Goal: Task Accomplishment & Management: Manage account settings

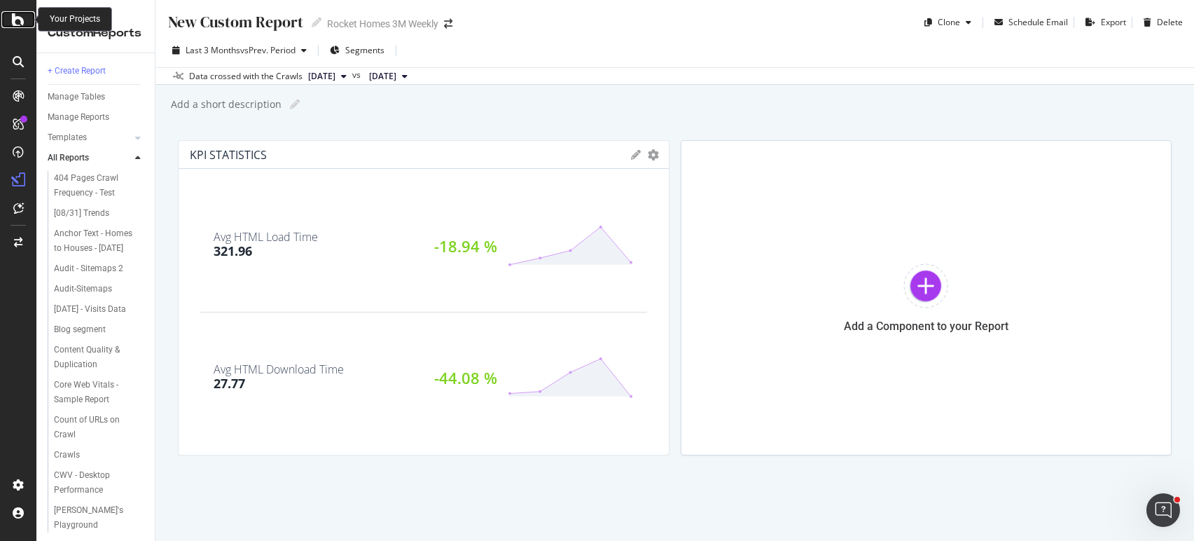
click at [18, 22] on icon at bounding box center [18, 19] width 13 height 17
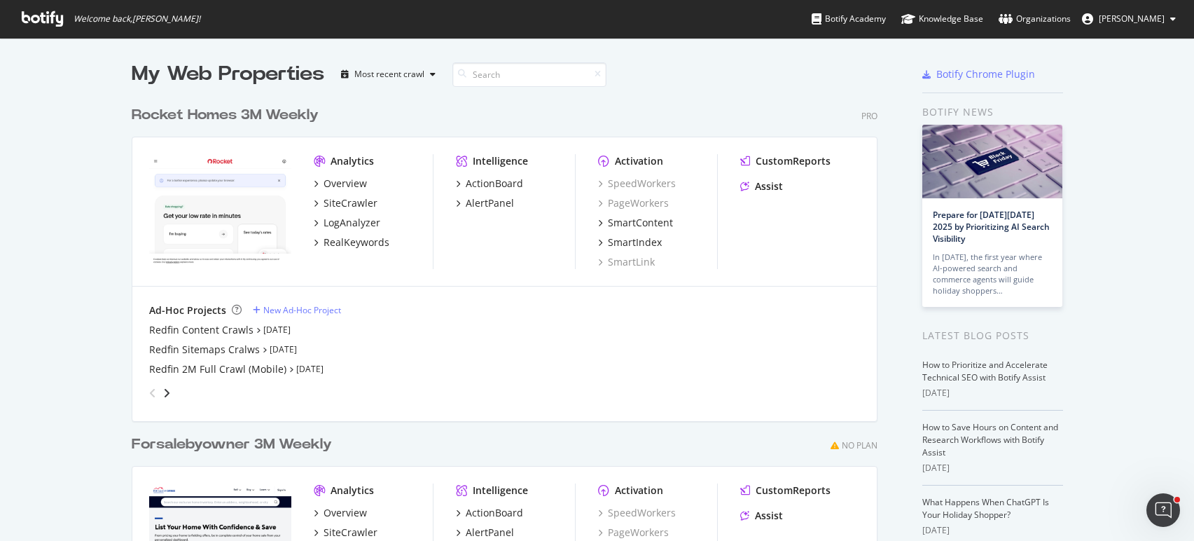
scroll to position [623, 747]
click at [1070, 20] on div "Organizations" at bounding box center [1035, 19] width 72 height 14
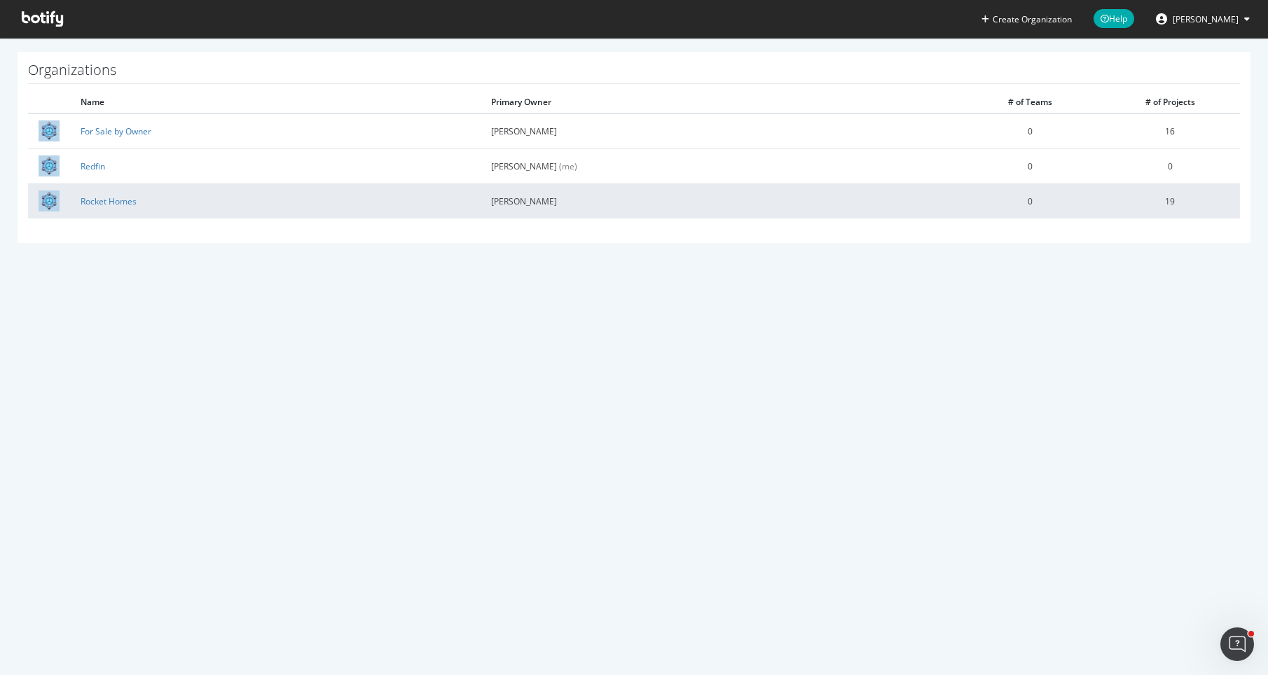
click at [201, 204] on td "Rocket Homes" at bounding box center [275, 201] width 410 height 35
click at [311, 212] on td "Rocket Homes" at bounding box center [275, 201] width 410 height 35
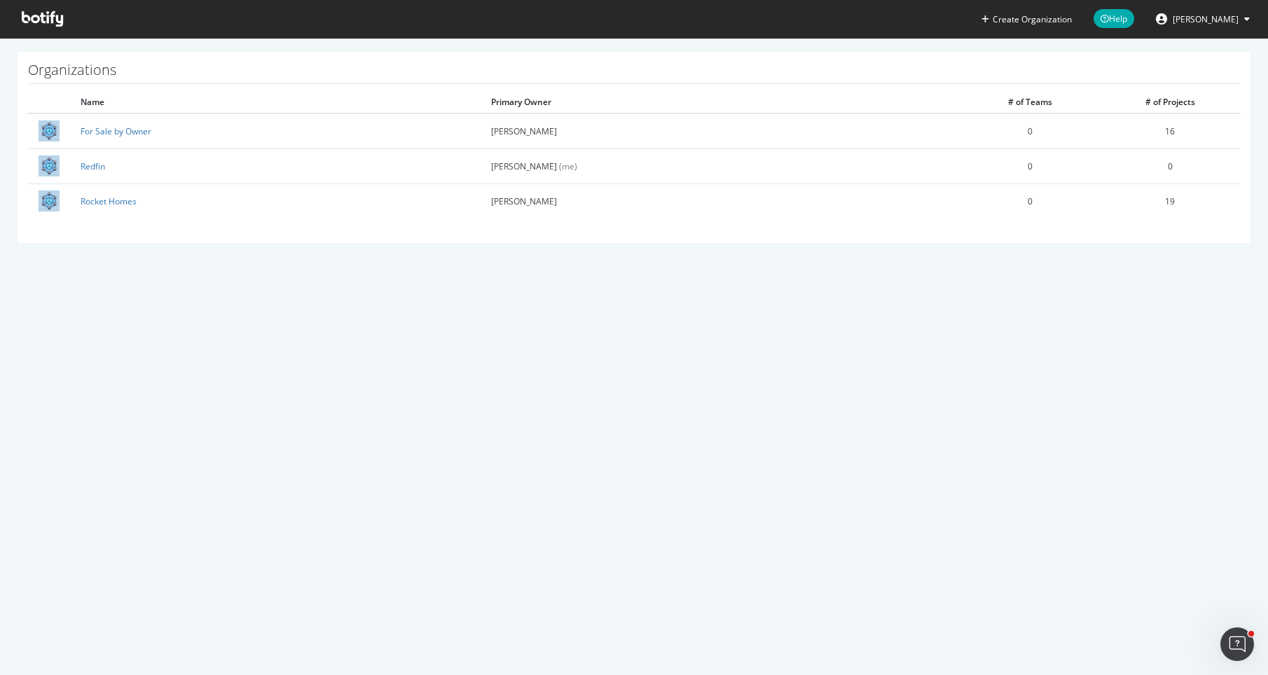
click at [50, 20] on icon at bounding box center [42, 18] width 41 height 15
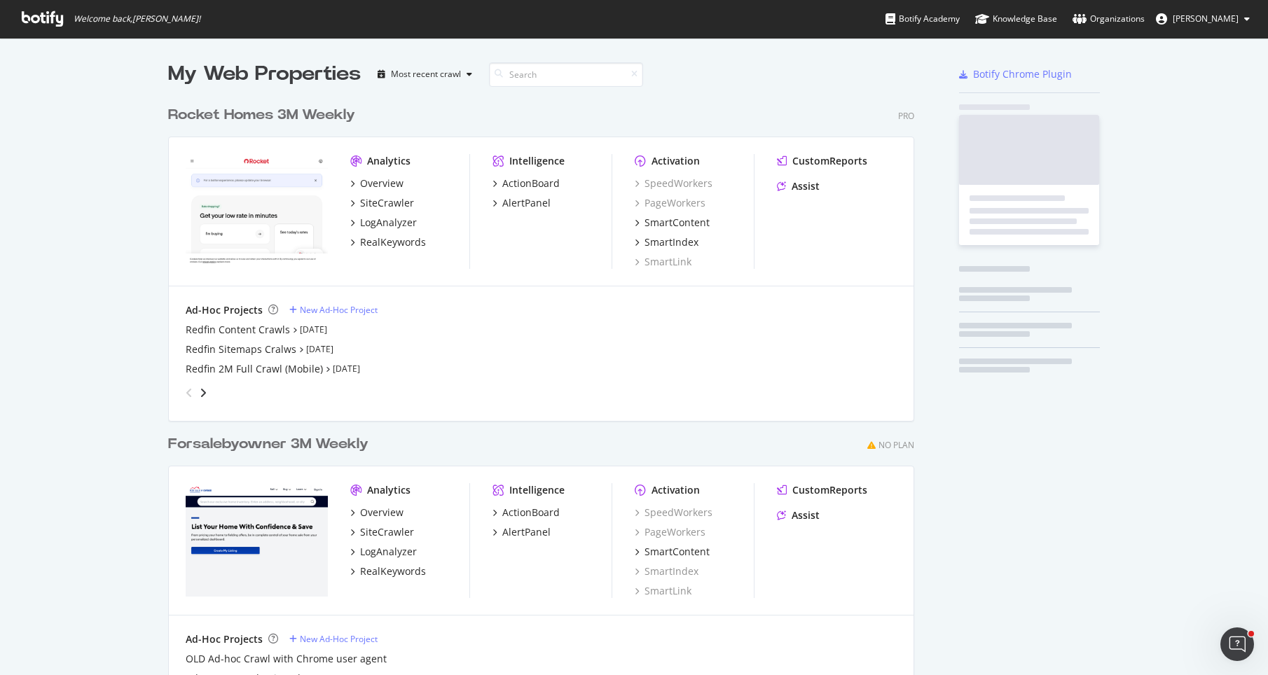
scroll to position [623, 747]
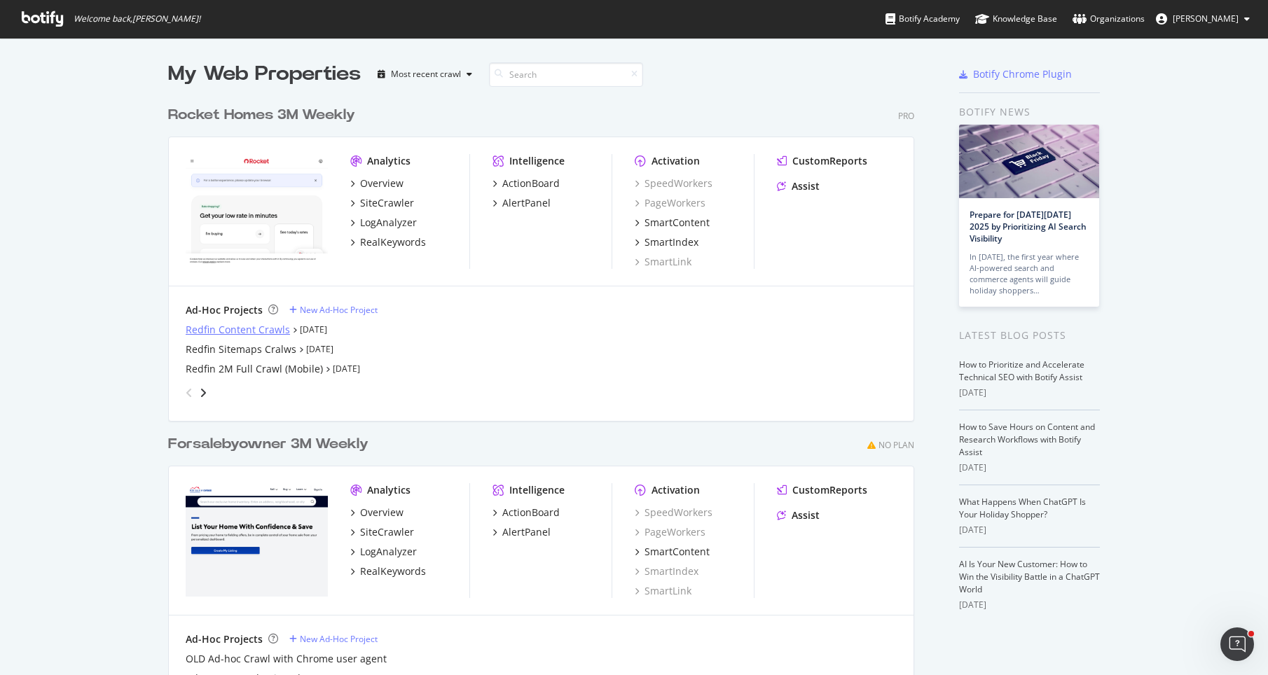
click at [244, 328] on div "Redfin Content Crawls" at bounding box center [238, 330] width 104 height 14
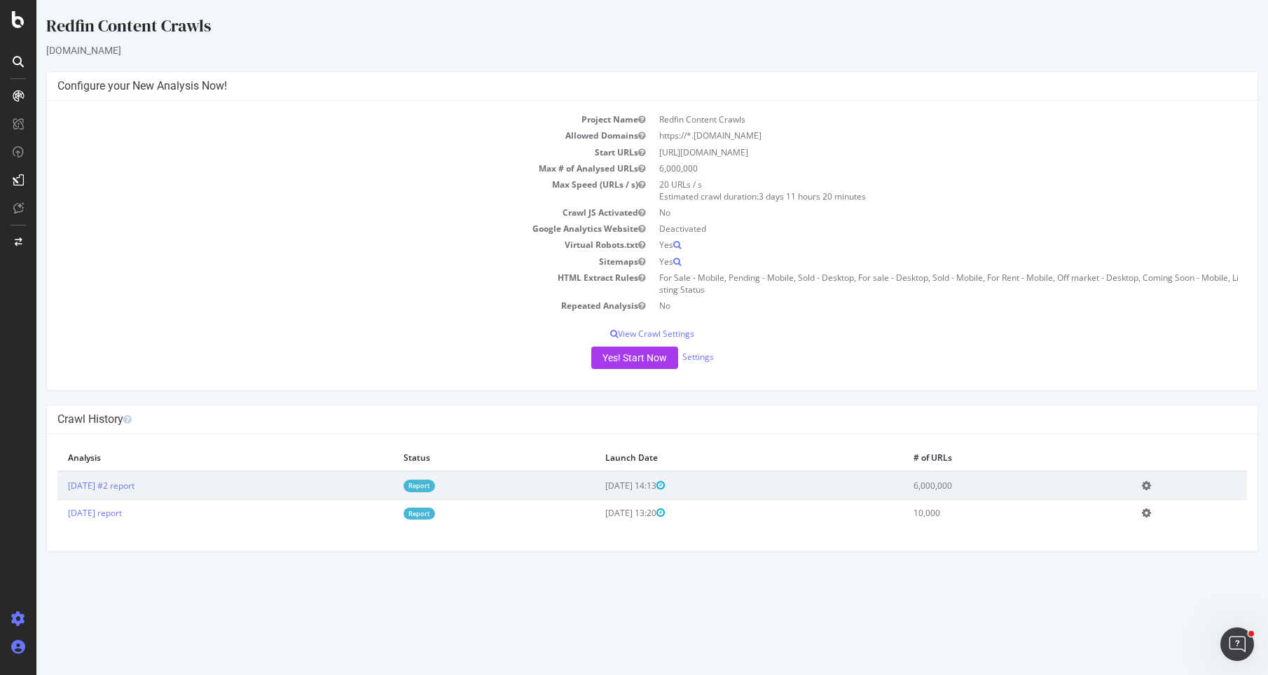
click at [21, 540] on icon at bounding box center [18, 647] width 14 height 14
click at [77, 540] on div "Organizations" at bounding box center [92, 621] width 53 height 11
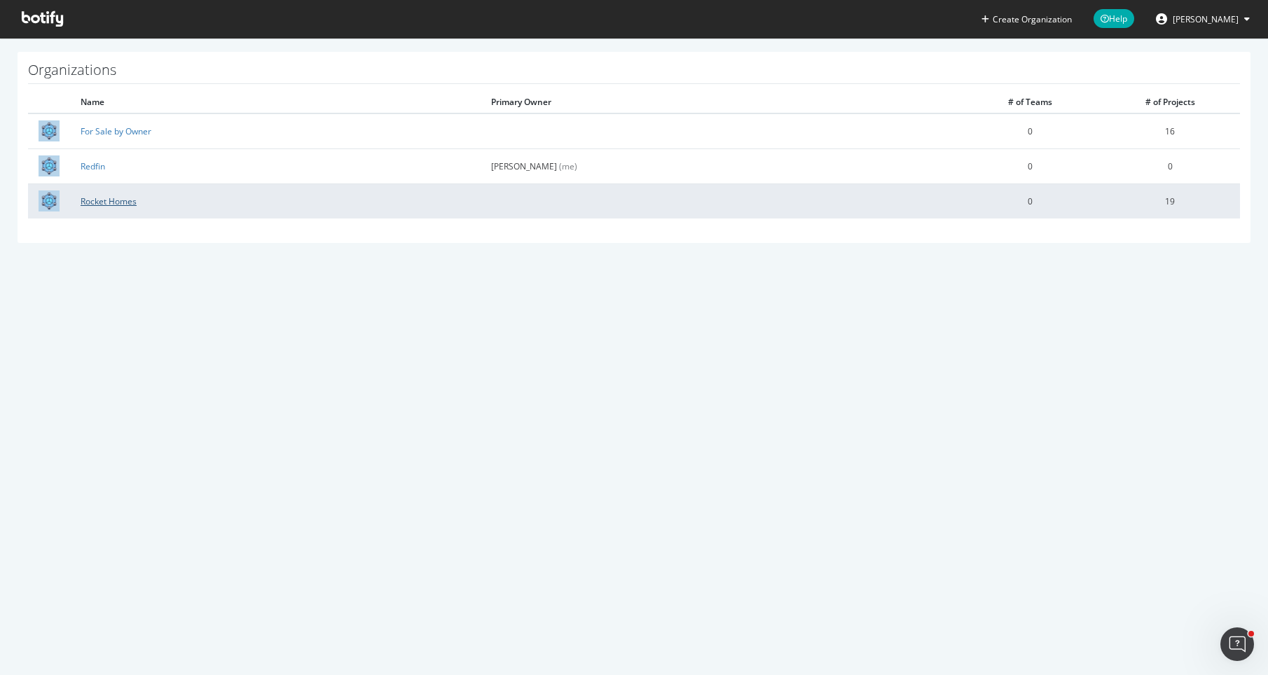
click at [110, 205] on link "Rocket Homes" at bounding box center [109, 201] width 56 height 12
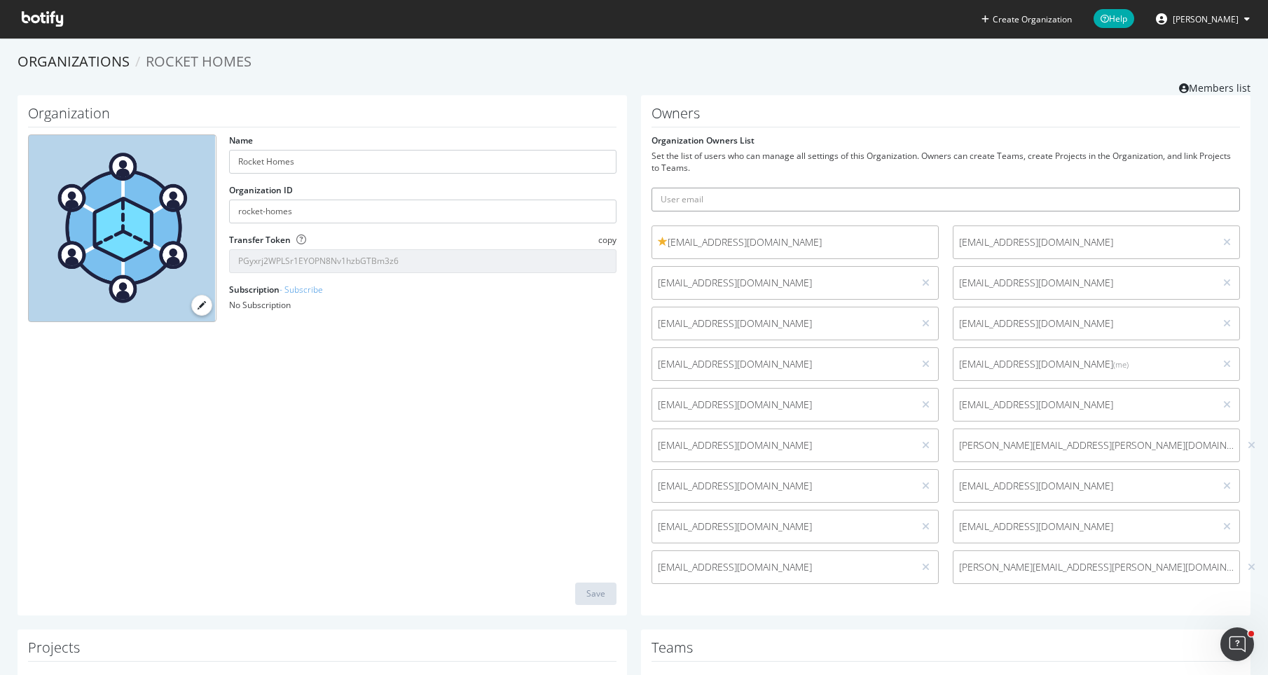
paste input "mailto:david.minchala@redfin.com"
type input "mailto:david.minchala@redfin.com"
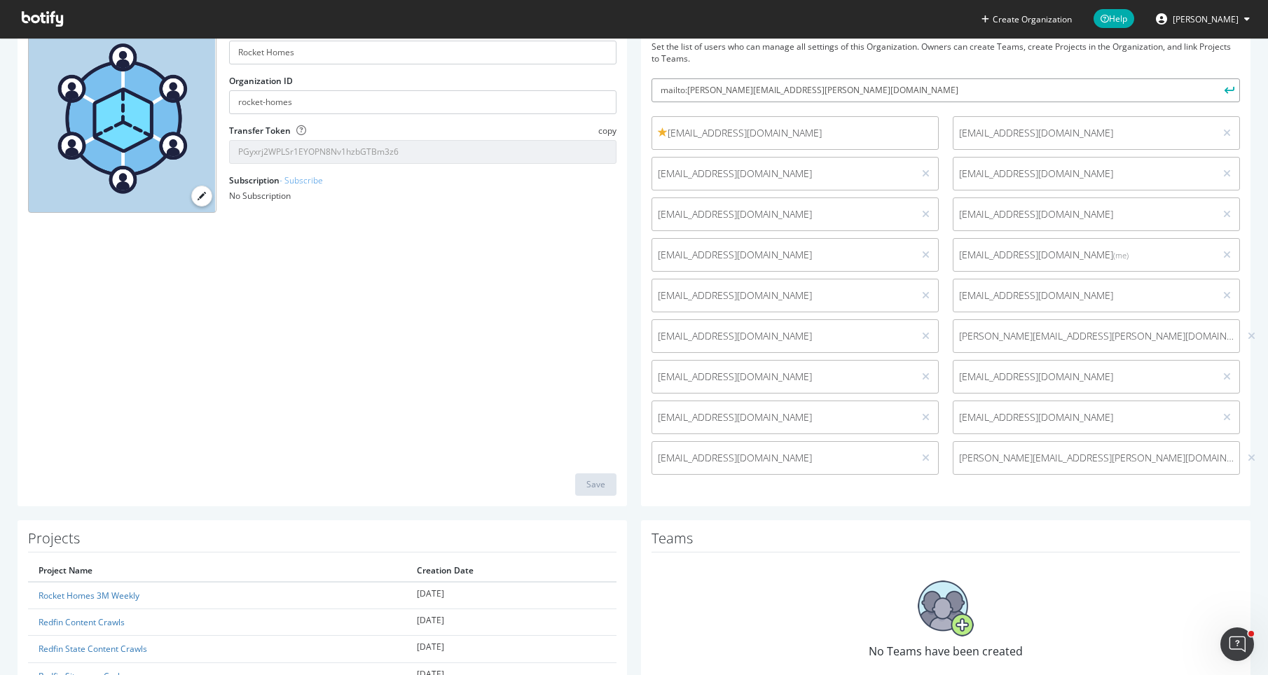
scroll to position [73, 0]
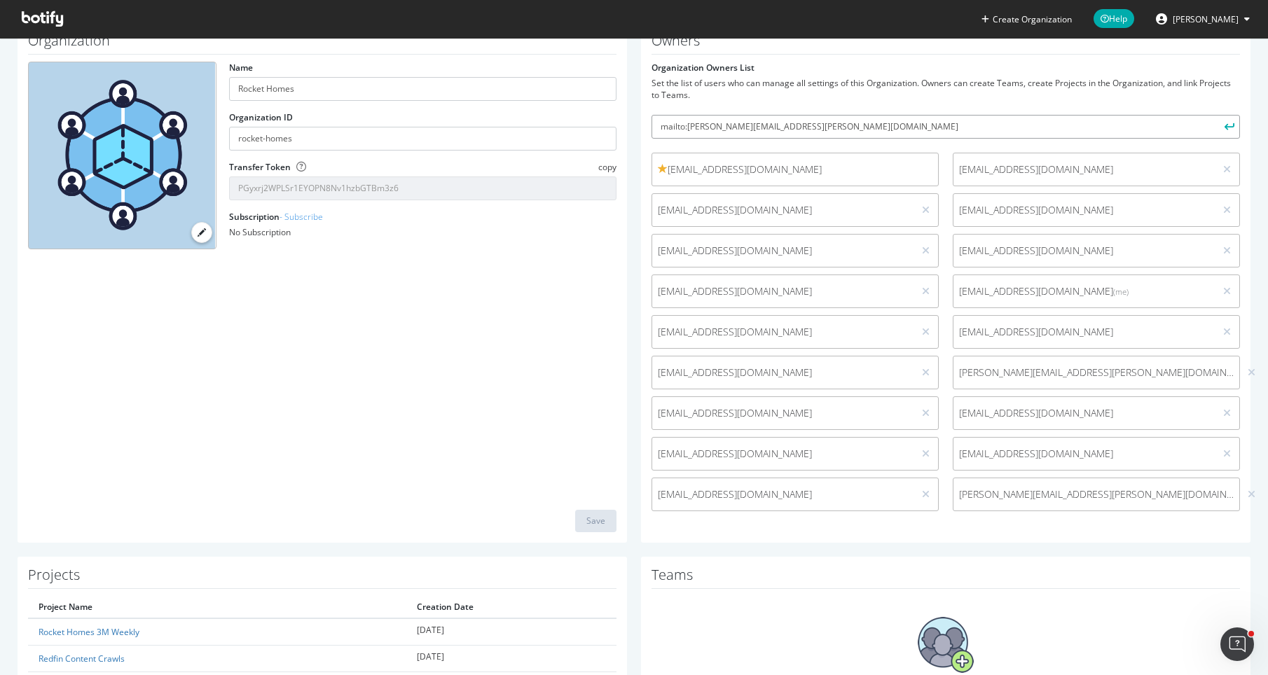
drag, startPoint x: 685, startPoint y: 123, endPoint x: 634, endPoint y: 123, distance: 51.1
click at [634, 123] on div "Owners Organization Owners List Set the list of users who can manage all settin…" at bounding box center [945, 282] width 623 height 520
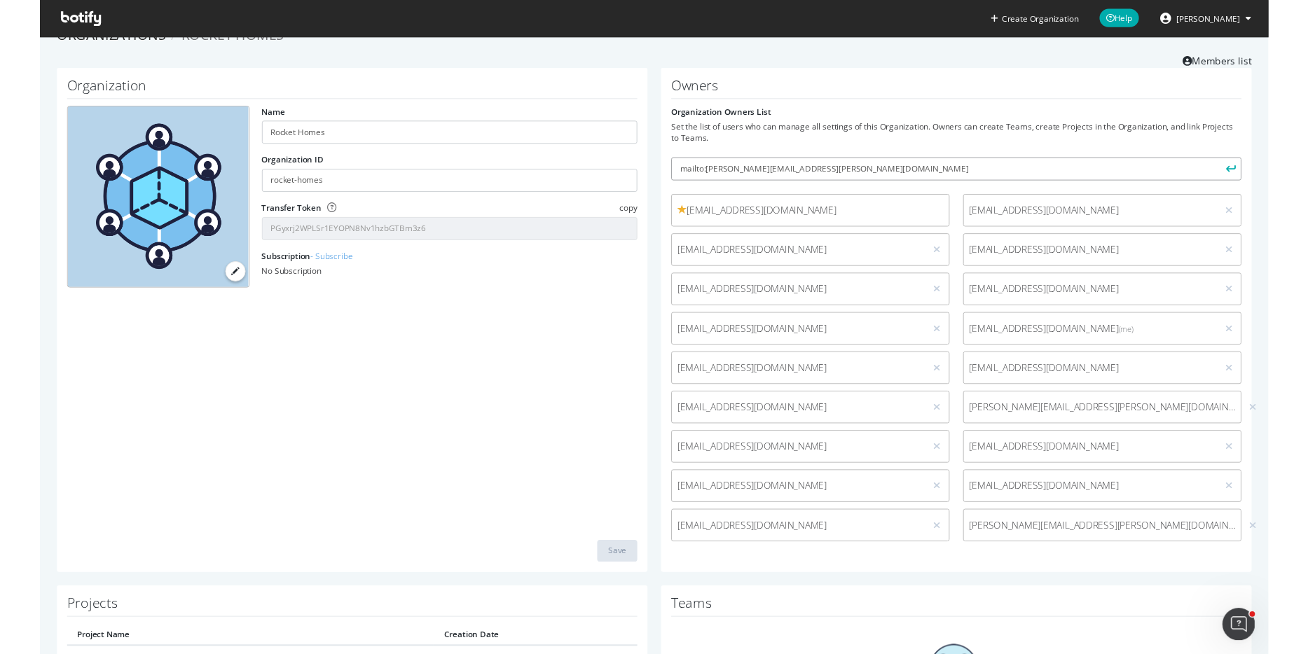
scroll to position [0, 0]
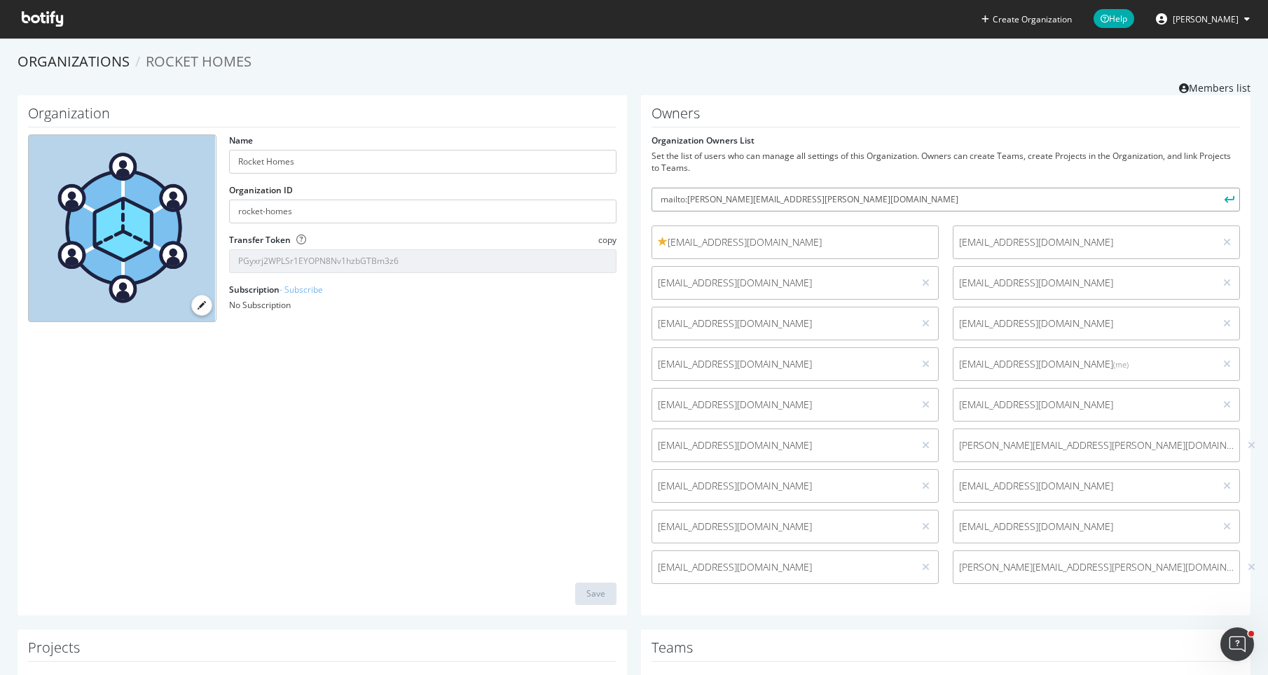
drag, startPoint x: 797, startPoint y: 195, endPoint x: 630, endPoint y: 186, distance: 166.9
click at [634, 186] on div "Owners Organization Owners List Set the list of users who can manage all settin…" at bounding box center [945, 355] width 623 height 520
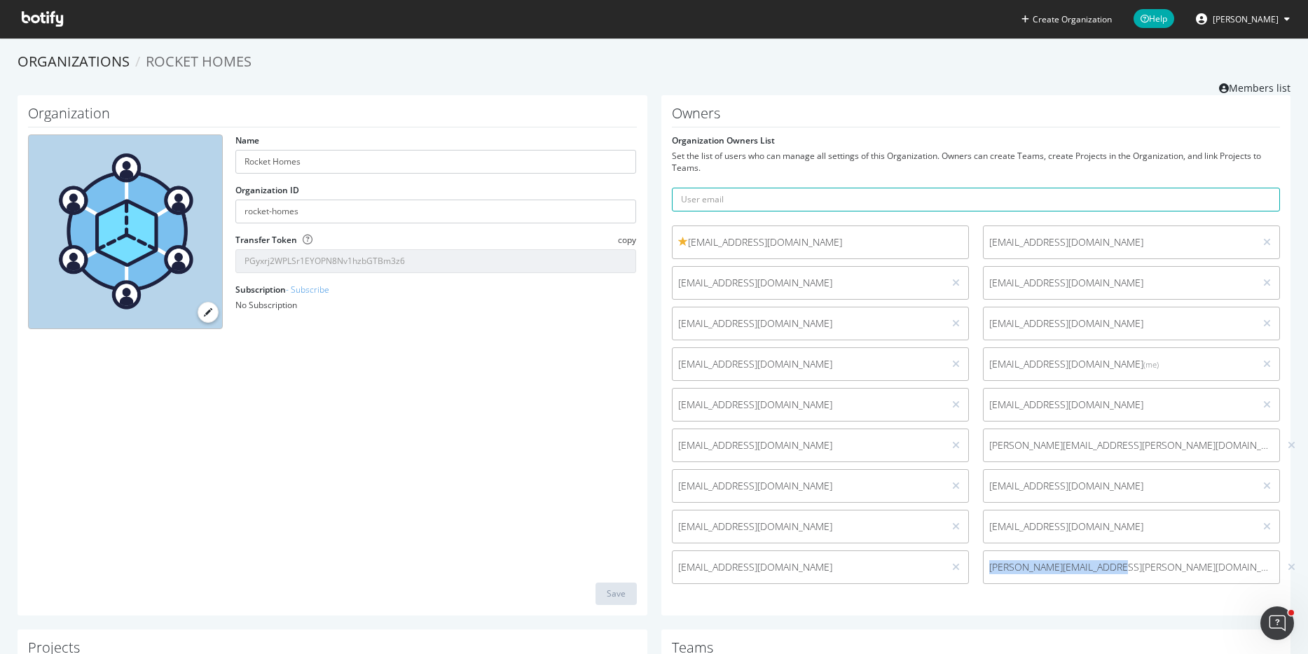
drag, startPoint x: 1147, startPoint y: 567, endPoint x: 981, endPoint y: 572, distance: 166.8
click at [989, 540] on span "david.minchala@redfin.com" at bounding box center [1131, 567] width 284 height 14
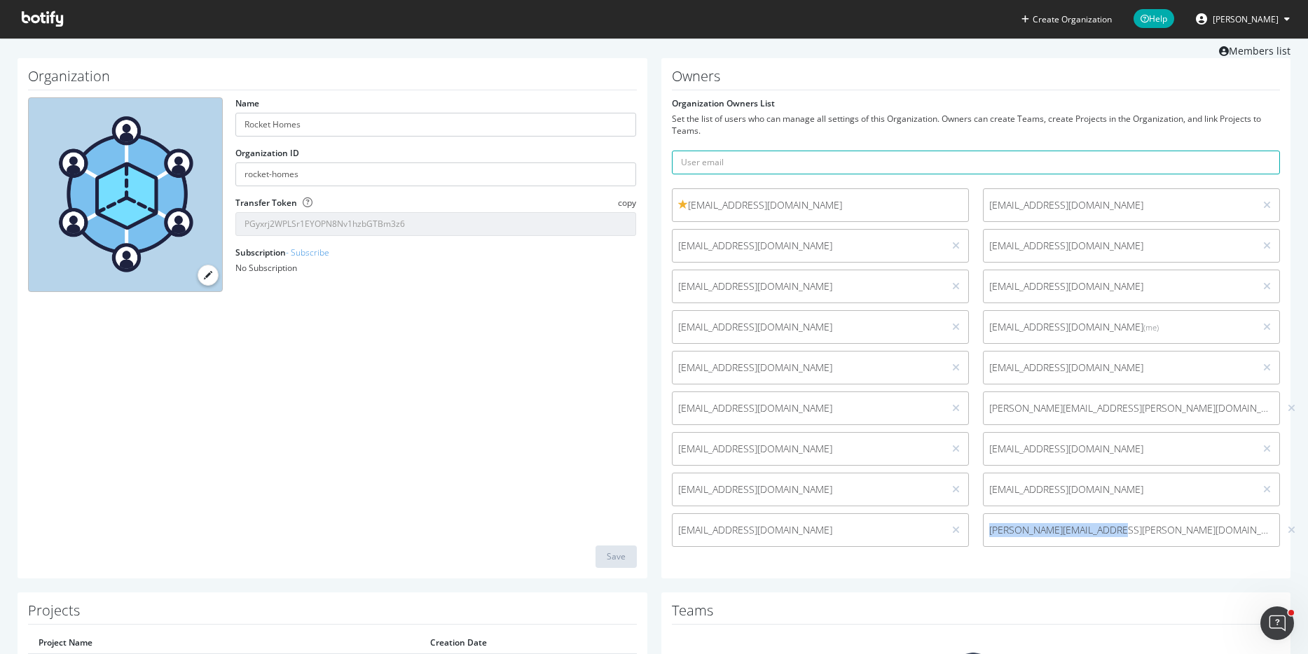
scroll to position [20, 0]
